Goal: Information Seeking & Learning: Learn about a topic

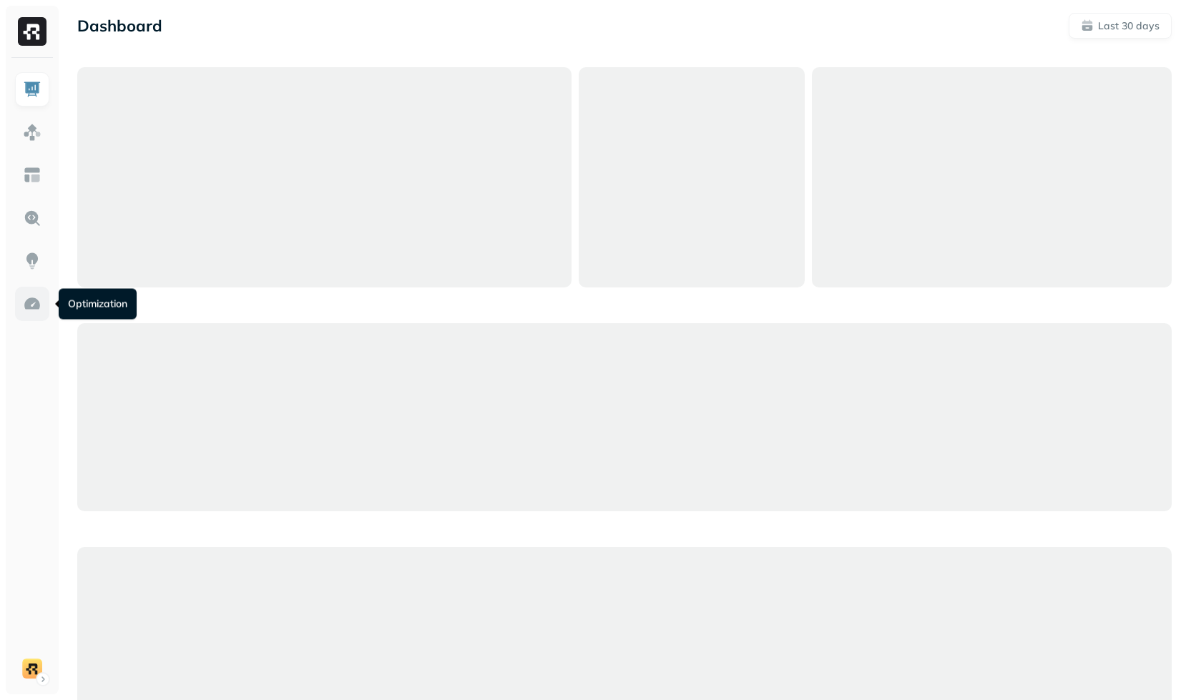
click at [19, 305] on link at bounding box center [32, 304] width 34 height 34
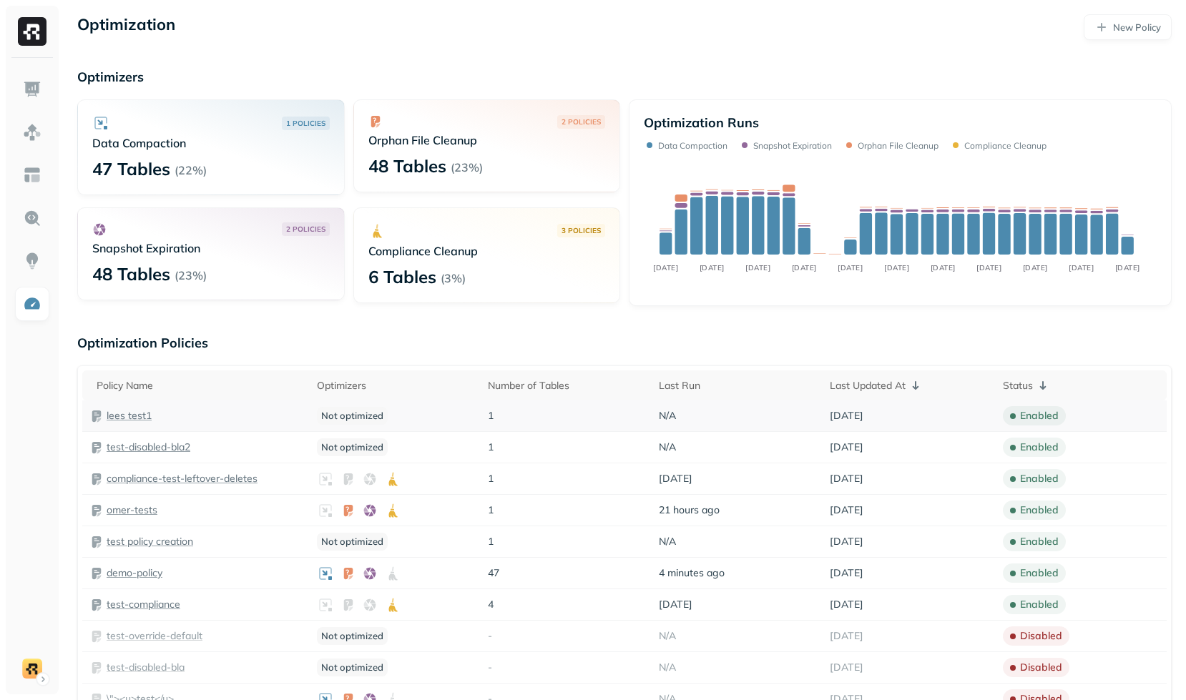
click at [141, 422] on p "lees test1" at bounding box center [129, 416] width 45 height 14
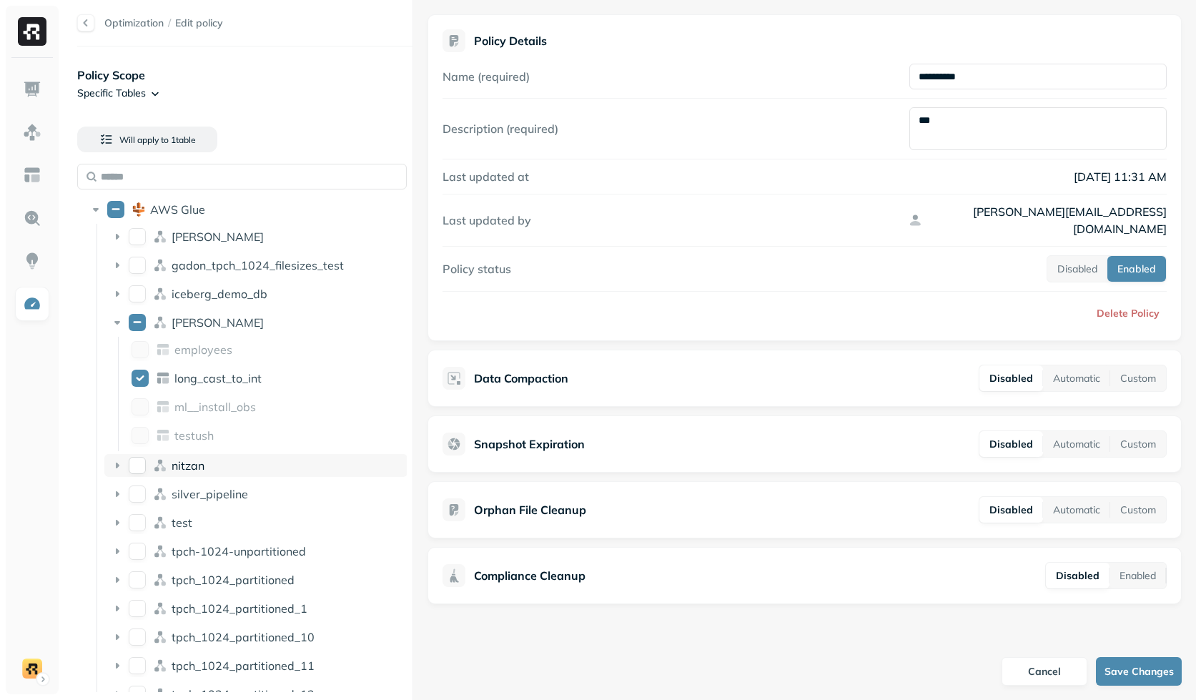
click at [239, 463] on div "nitzan" at bounding box center [287, 465] width 230 height 14
click at [242, 470] on div "nitzan" at bounding box center [287, 465] width 230 height 14
click at [33, 661] on html "**********" at bounding box center [598, 350] width 1196 height 700
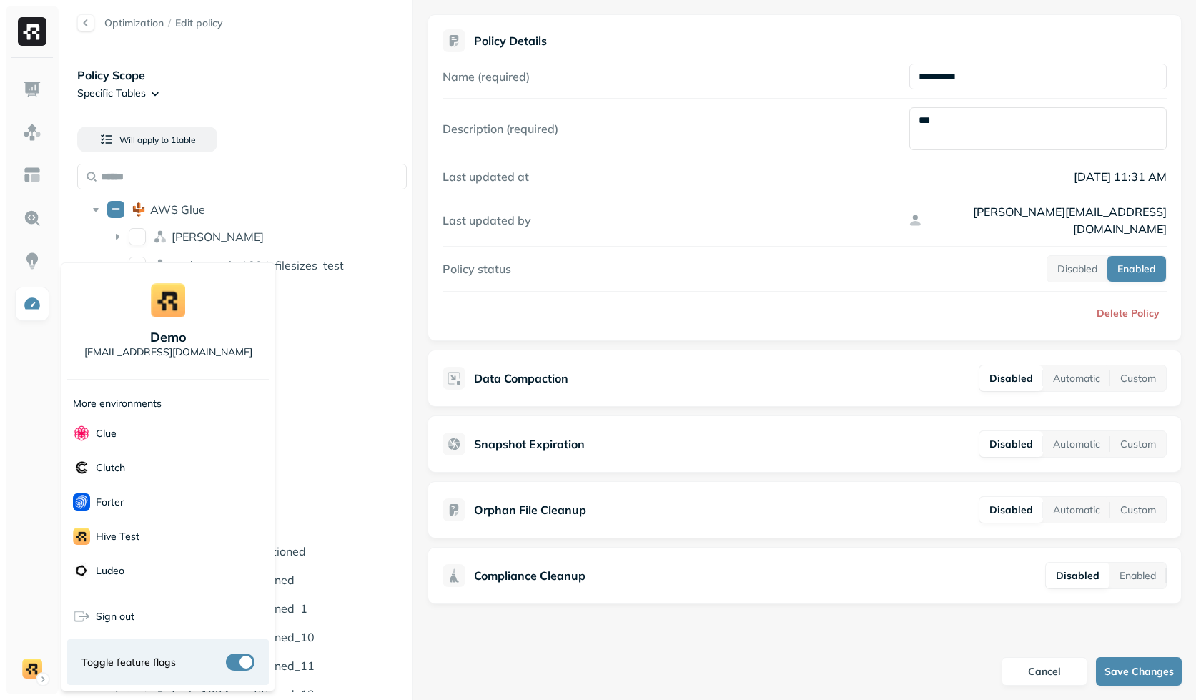
click at [224, 97] on html "**********" at bounding box center [598, 350] width 1196 height 700
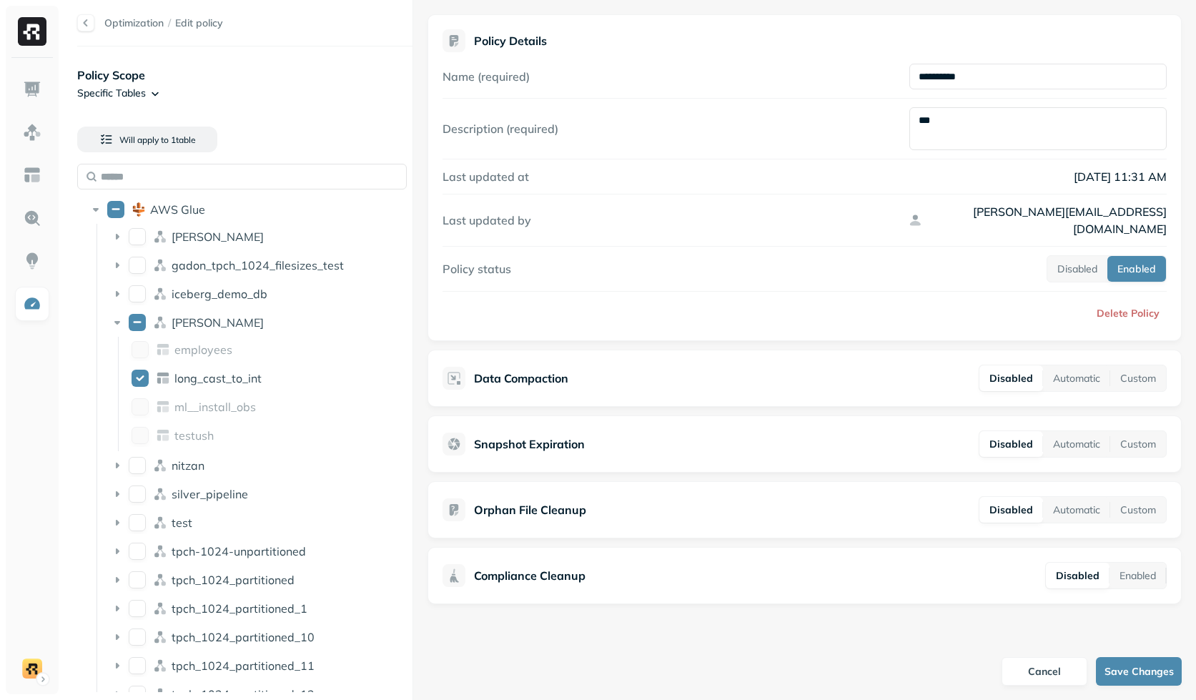
click at [126, 96] on html "**********" at bounding box center [598, 350] width 1196 height 700
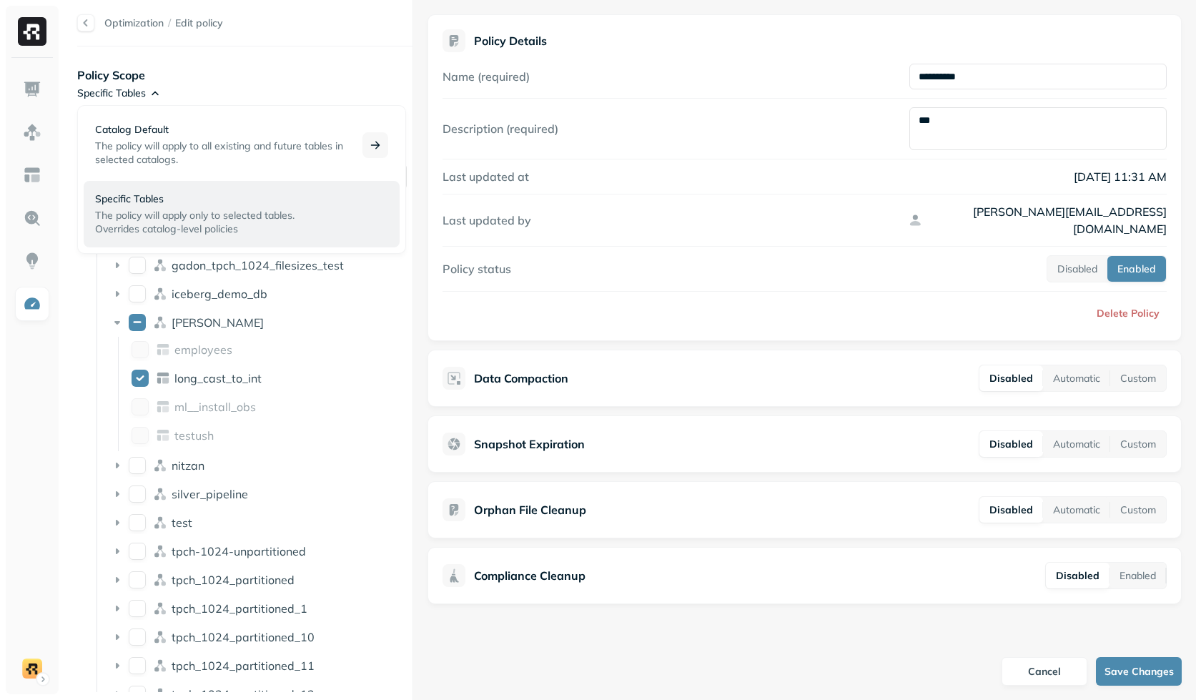
click at [148, 129] on p "Catalog Default" at bounding box center [220, 130] width 250 height 14
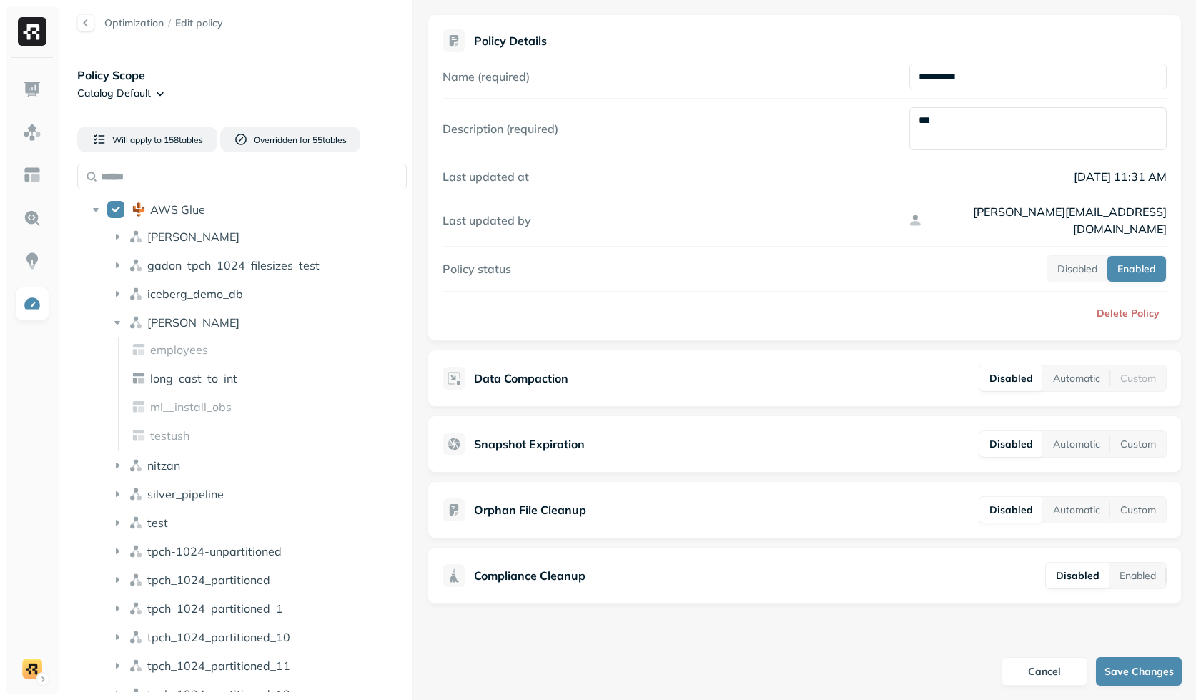
click at [292, 74] on p "Policy Scope" at bounding box center [244, 75] width 335 height 17
click at [155, 330] on div "[PERSON_NAME]" at bounding box center [255, 322] width 303 height 23
click at [207, 321] on div "[PERSON_NAME]" at bounding box center [274, 322] width 255 height 14
click at [92, 19] on div at bounding box center [85, 22] width 17 height 17
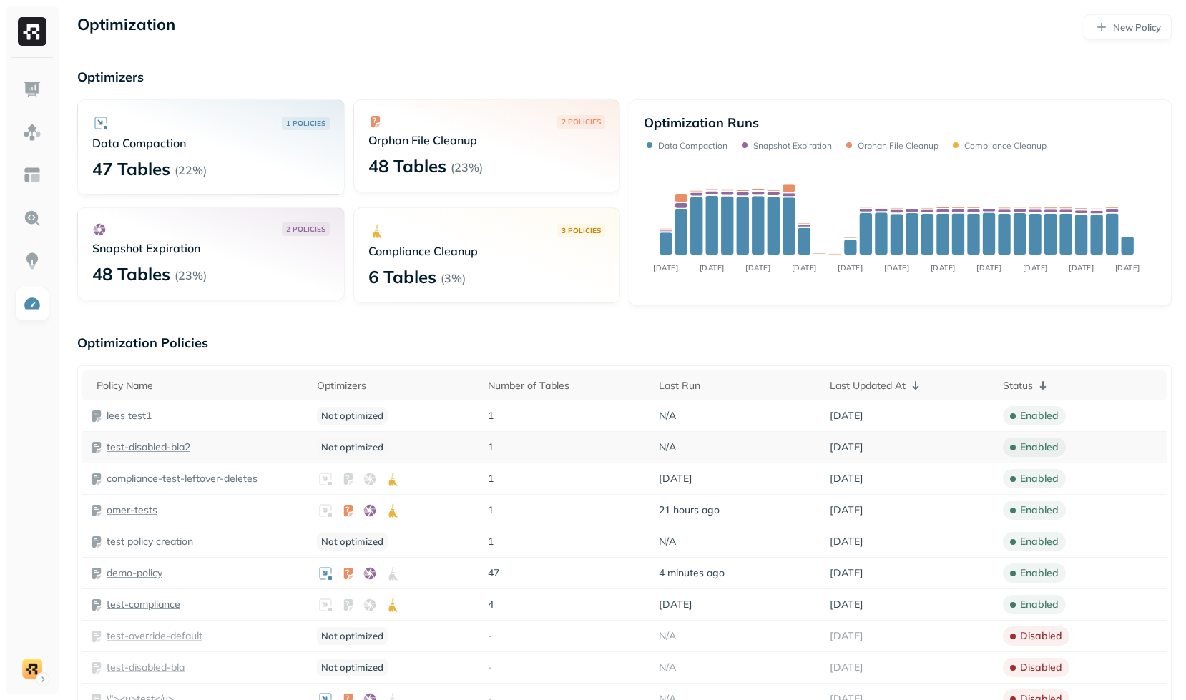
click at [136, 446] on p "test-disabled-bla2" at bounding box center [149, 447] width 84 height 14
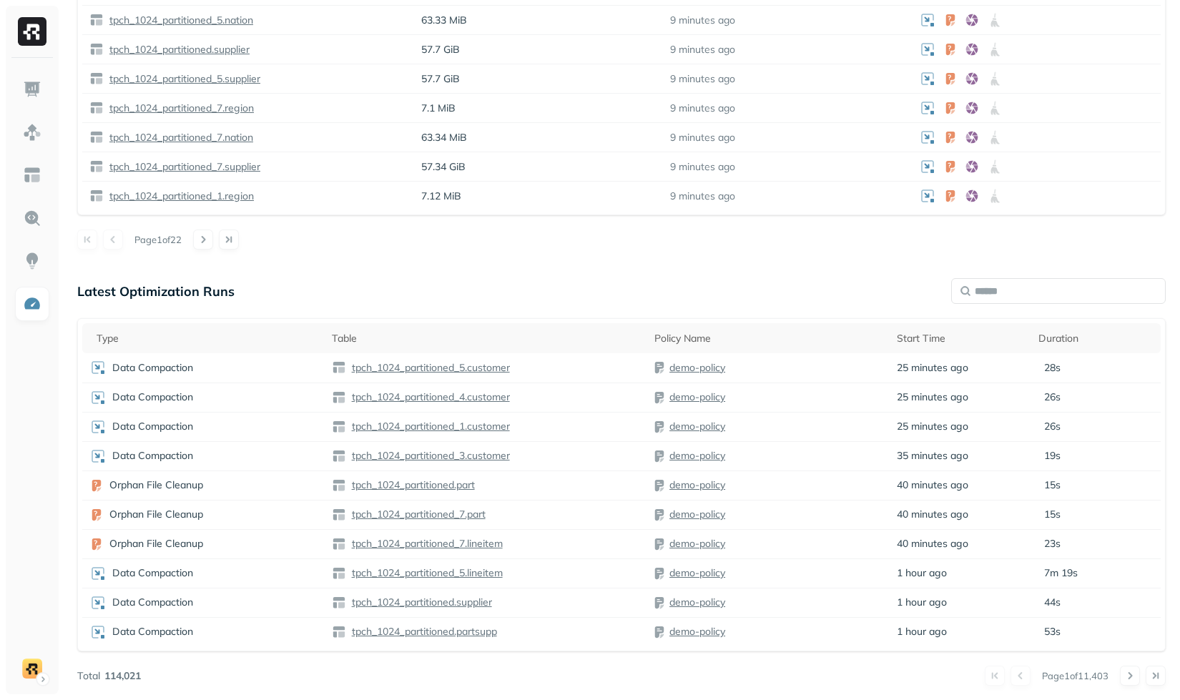
scroll to position [829, 0]
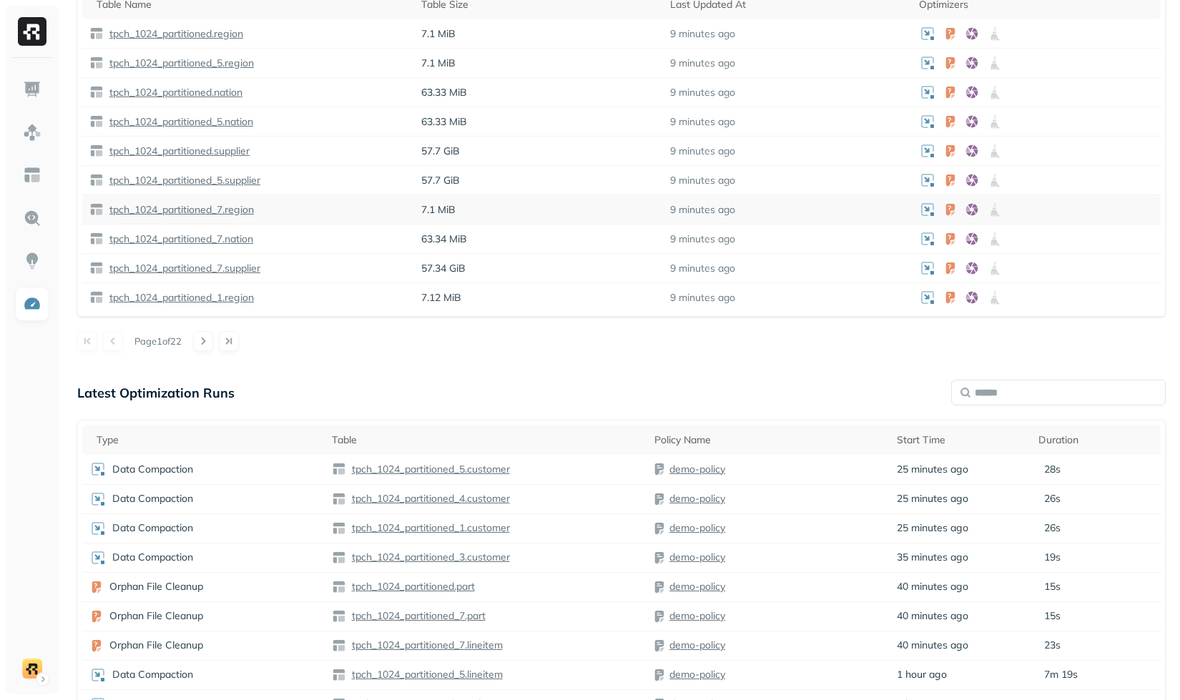
click at [213, 209] on p "tpch_1024_partitioned_7.region" at bounding box center [180, 210] width 147 height 14
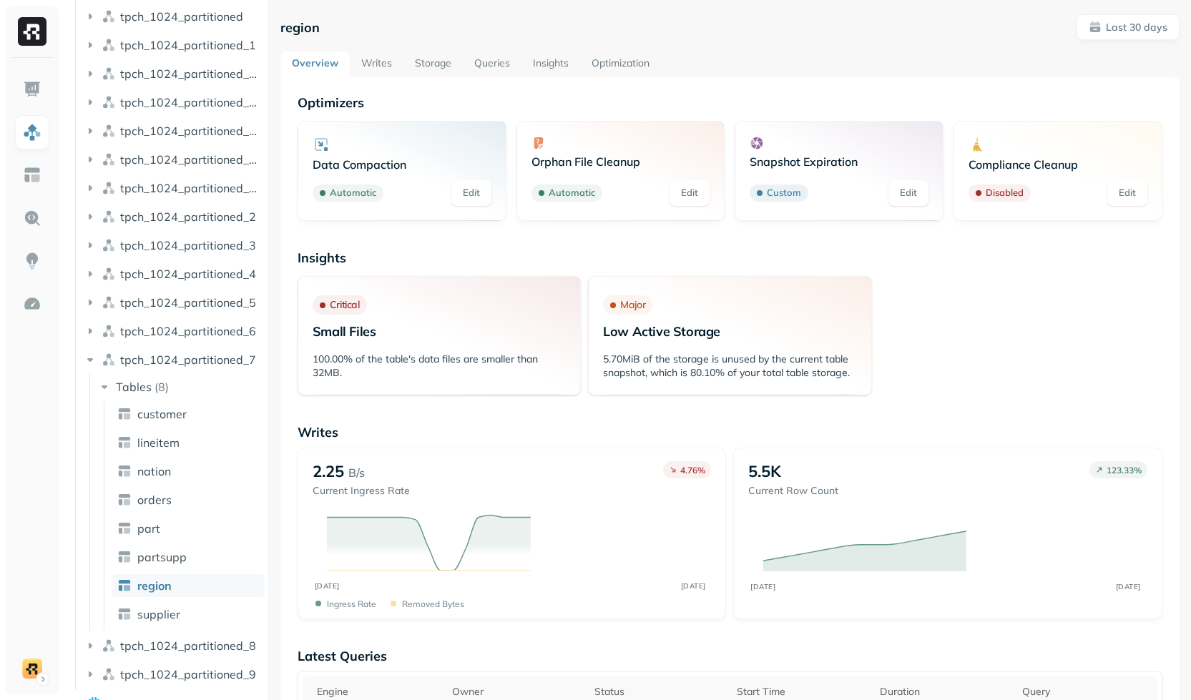
scroll to position [361, 0]
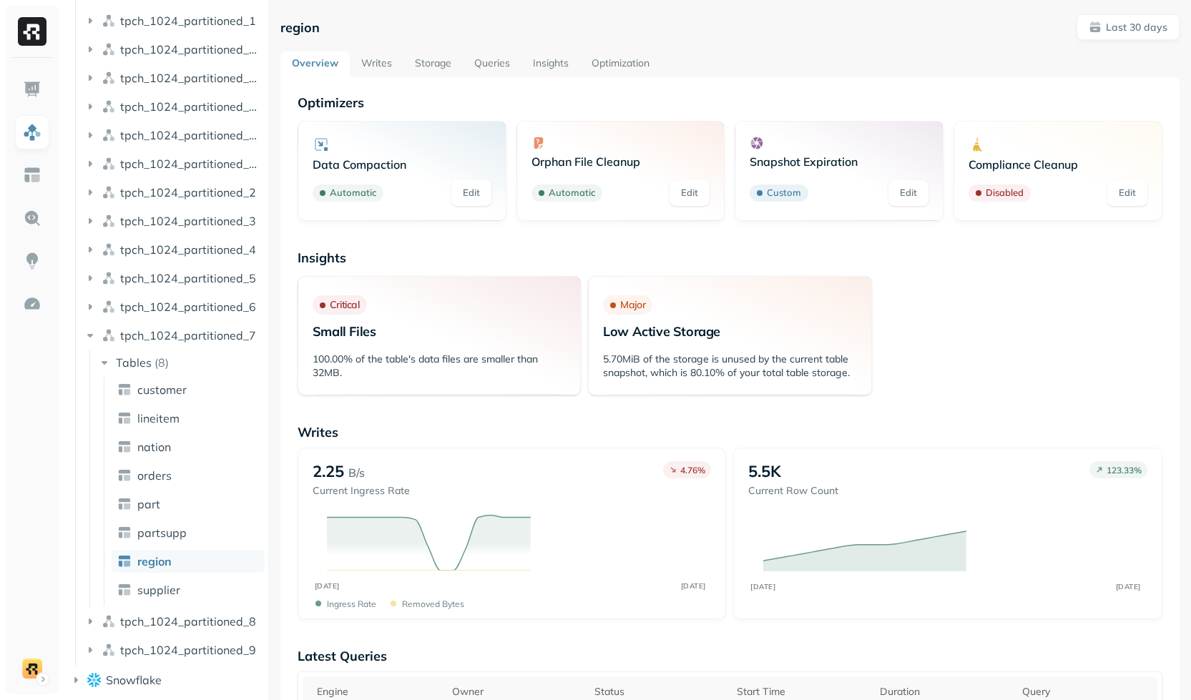
click at [423, 70] on link "Storage" at bounding box center [432, 64] width 59 height 26
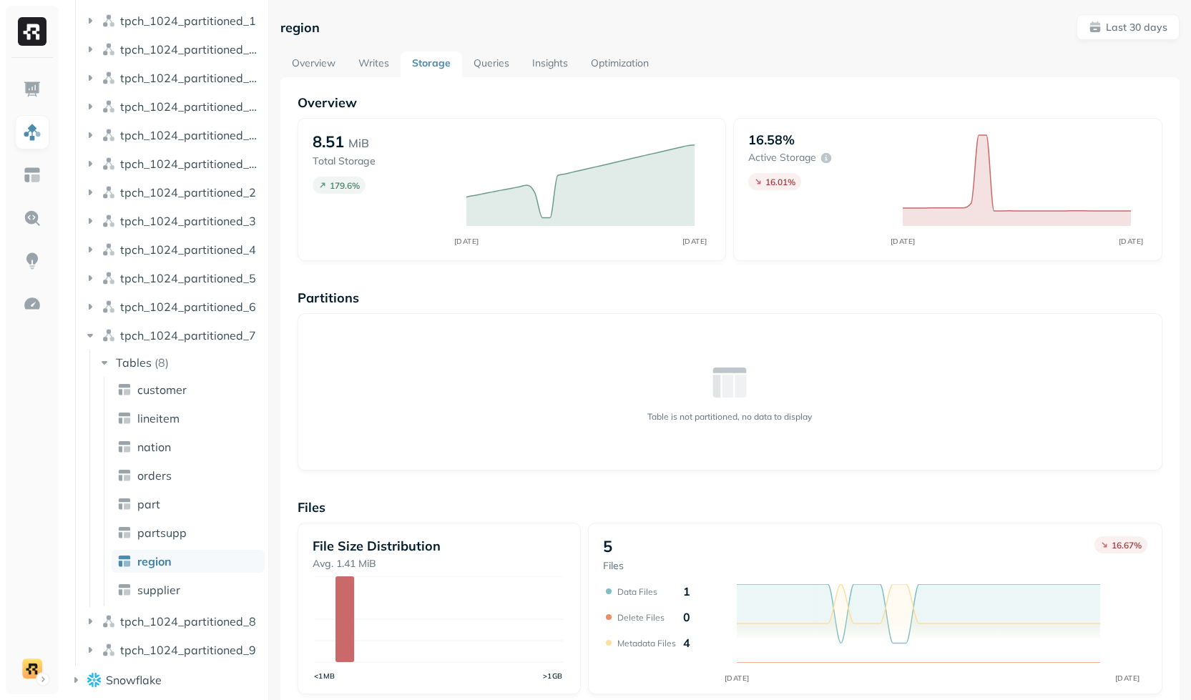
click at [435, 56] on link "Storage" at bounding box center [430, 64] width 61 height 26
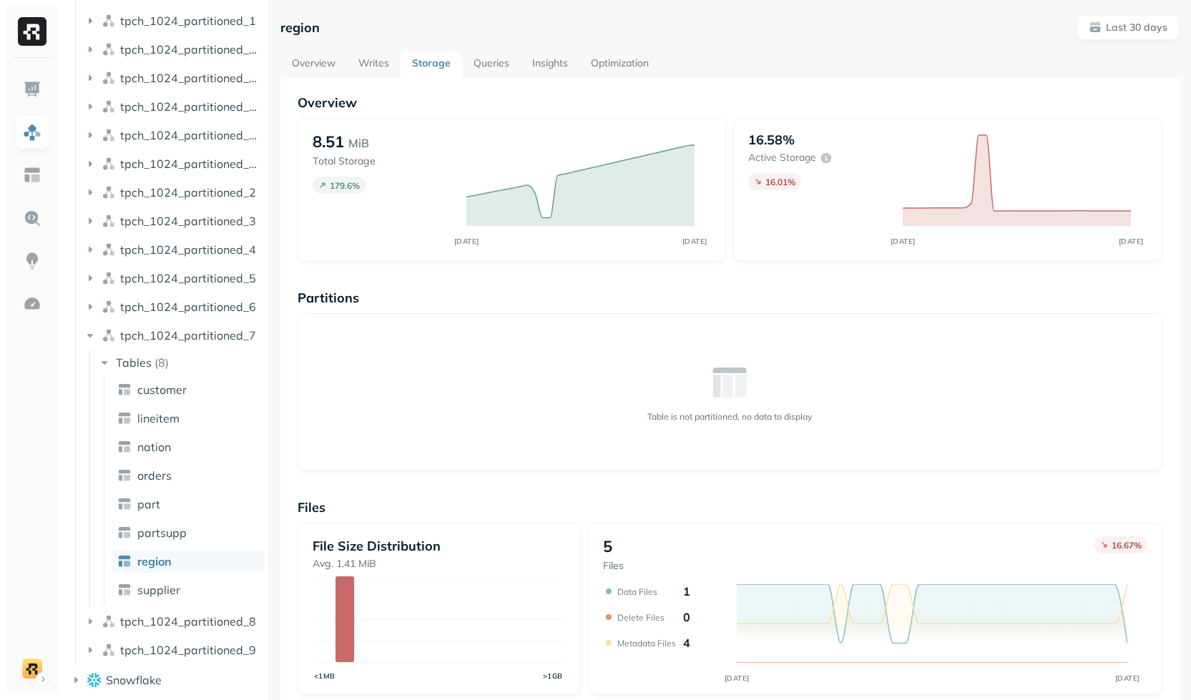
click at [435, 56] on link "Storage" at bounding box center [430, 64] width 61 height 26
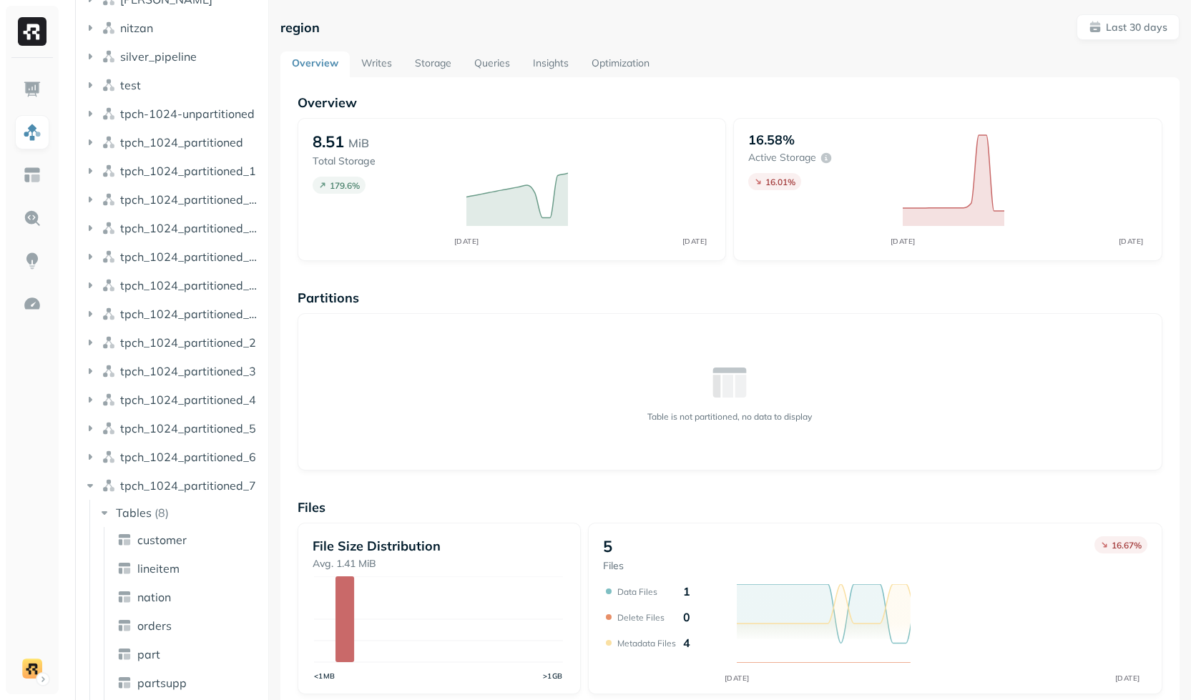
scroll to position [234, 0]
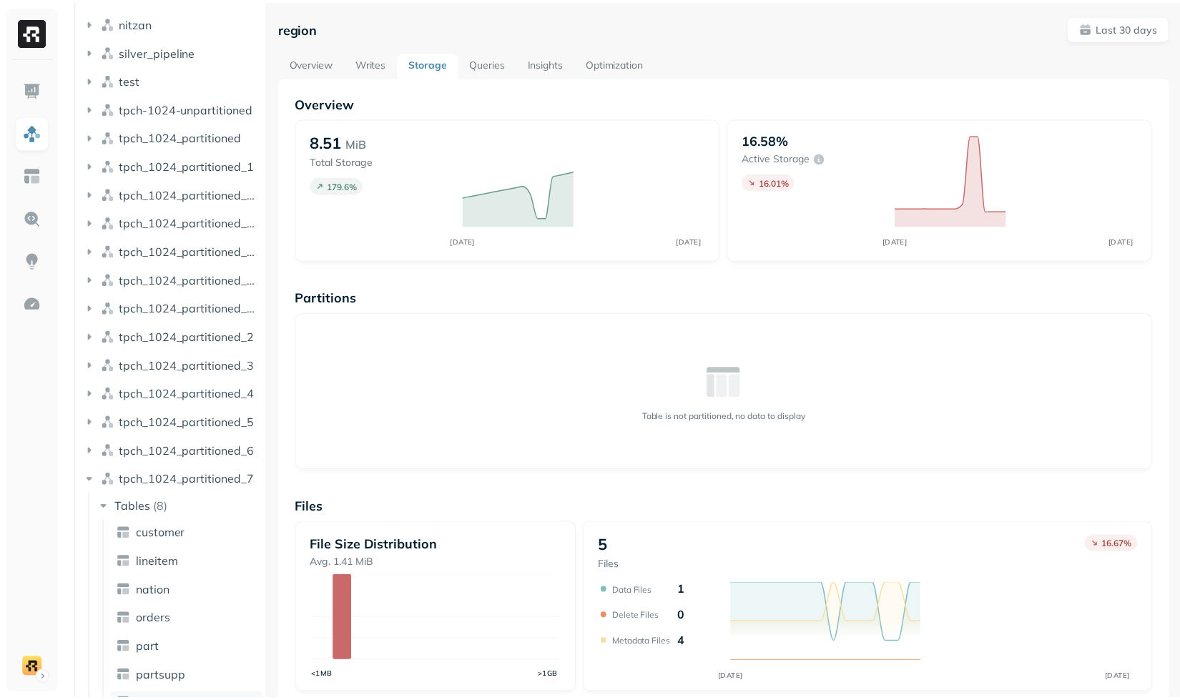
scroll to position [234, 0]
